Goal: Task Accomplishment & Management: Manage account settings

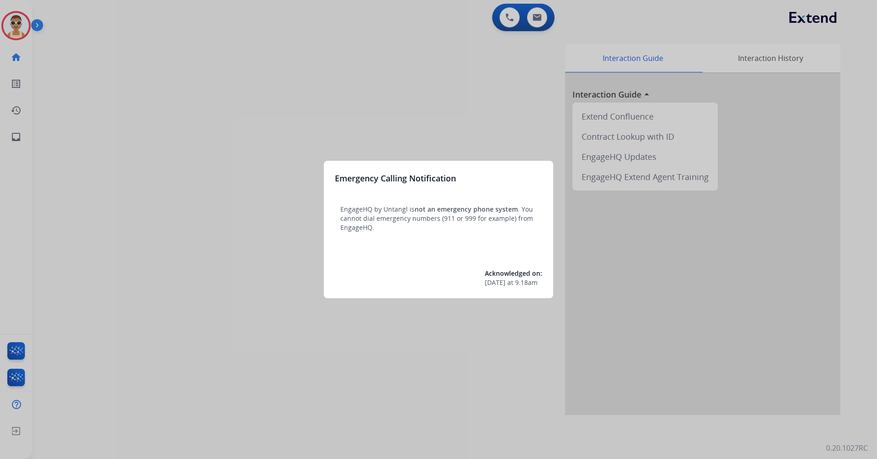
click at [246, 110] on div at bounding box center [438, 229] width 877 height 459
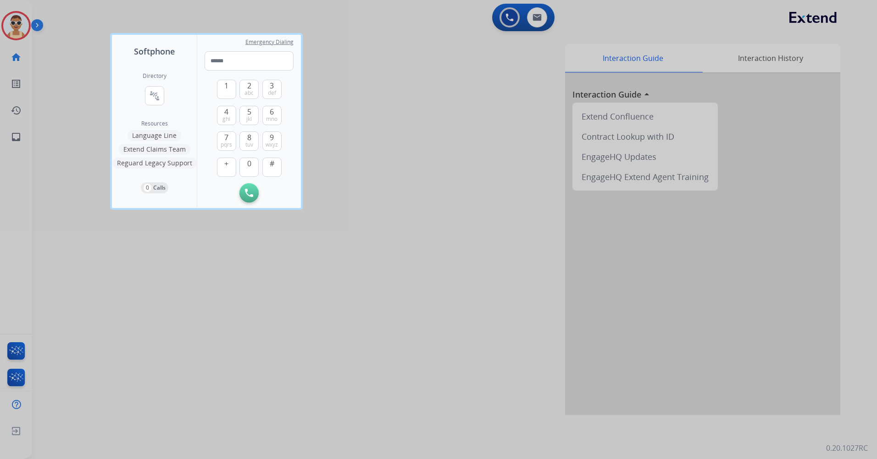
drag, startPoint x: 268, startPoint y: 341, endPoint x: 123, endPoint y: 193, distance: 206.5
click at [266, 340] on div at bounding box center [438, 229] width 877 height 459
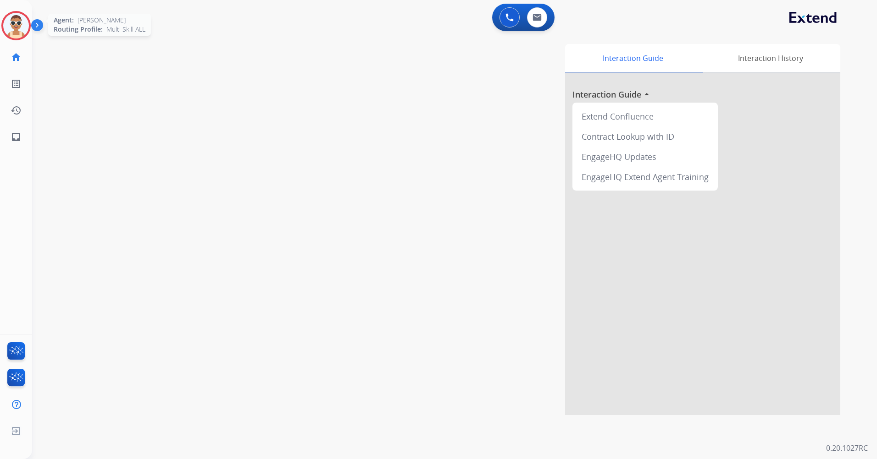
click at [16, 19] on img at bounding box center [16, 26] width 26 height 26
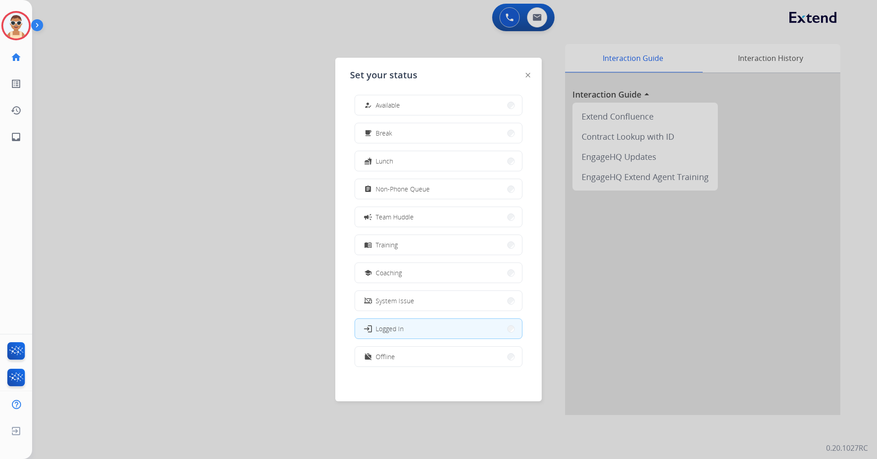
scroll to position [3, 0]
click at [419, 360] on button "work_off Offline" at bounding box center [438, 357] width 167 height 20
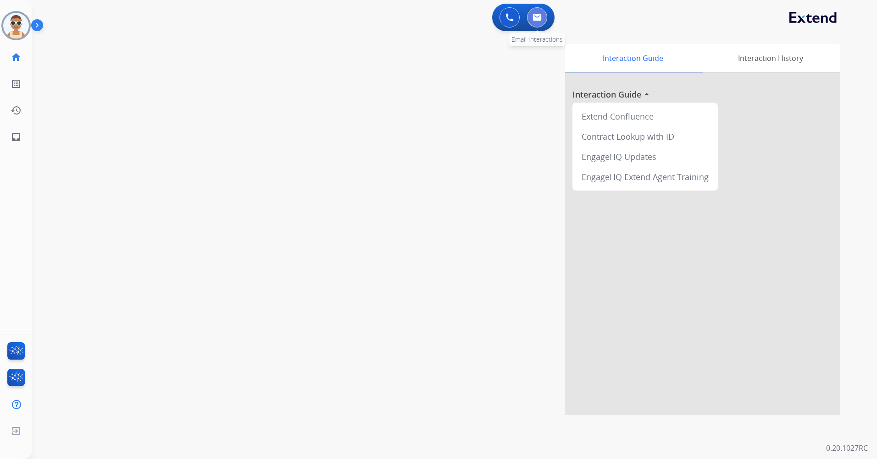
click at [540, 18] on img at bounding box center [536, 17] width 9 height 7
select select "**********"
